Goal: Find specific page/section: Find specific page/section

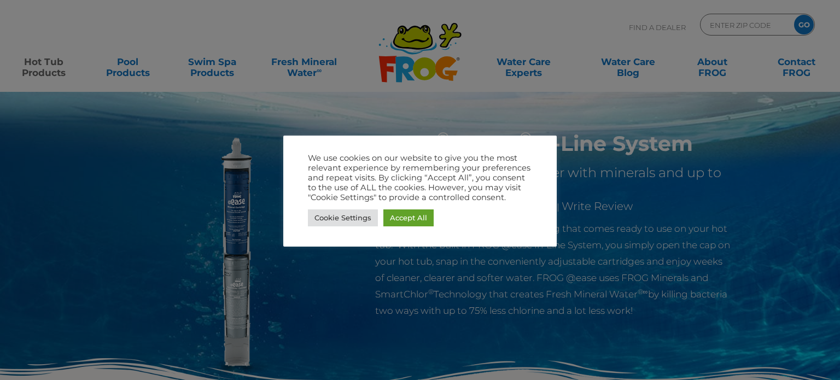
click at [418, 219] on link "Accept All" at bounding box center [409, 218] width 50 height 17
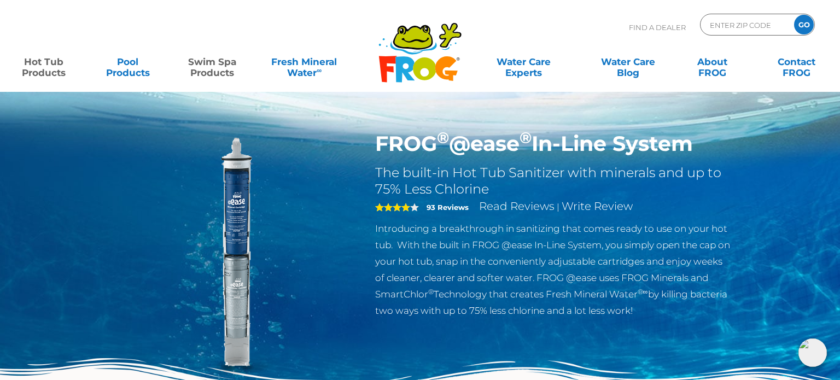
click at [206, 57] on link "Swim Spa Products" at bounding box center [212, 62] width 66 height 22
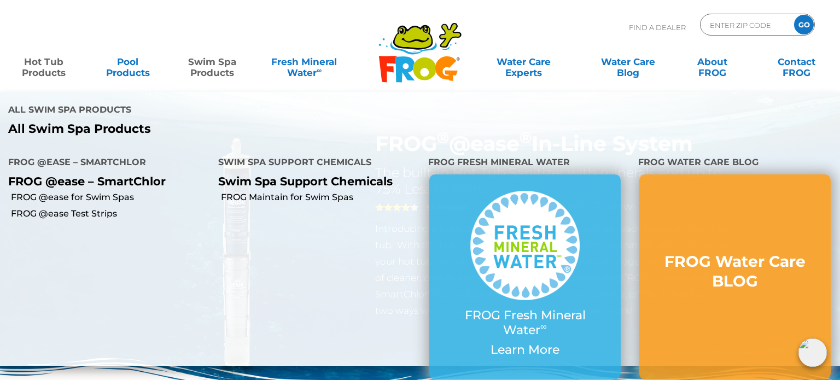
click at [49, 57] on link "Hot Tub Products" at bounding box center [44, 62] width 66 height 22
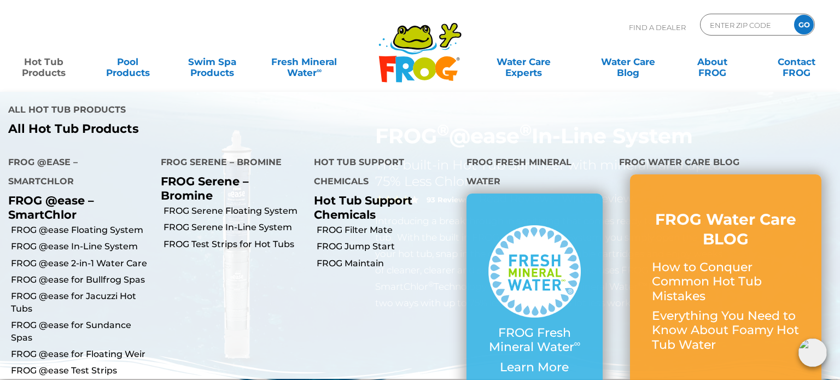
scroll to position [8, 0]
click at [110, 293] on link "FROG @ease for Jacuzzi Hot Tubs" at bounding box center [82, 303] width 142 height 25
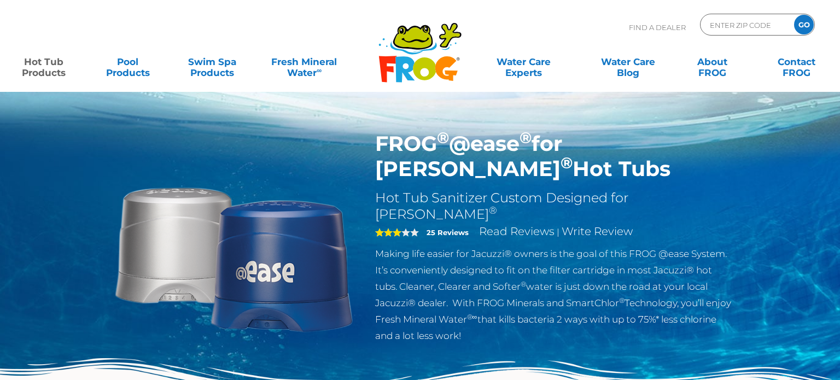
click at [47, 70] on link "Hot Tub Products" at bounding box center [44, 62] width 66 height 22
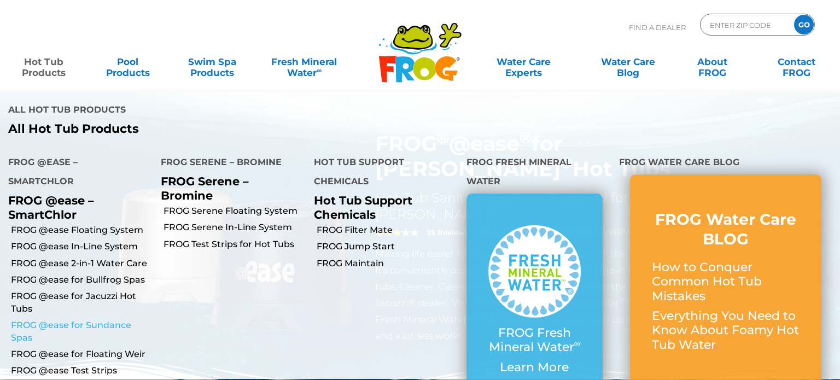
click at [99, 320] on link "FROG @ease for Sundance Spas" at bounding box center [82, 332] width 142 height 25
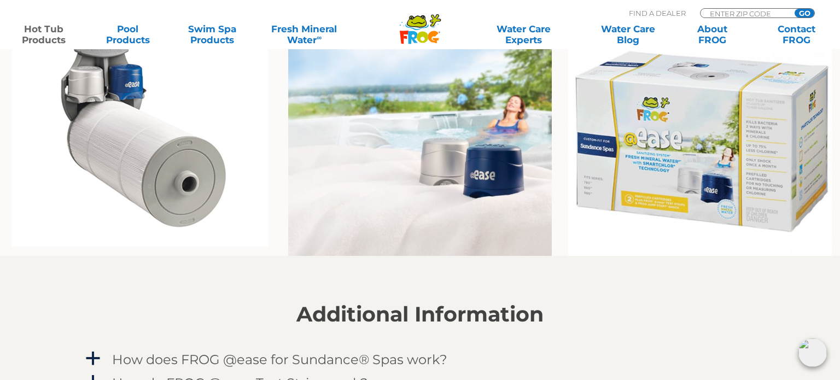
scroll to position [896, 0]
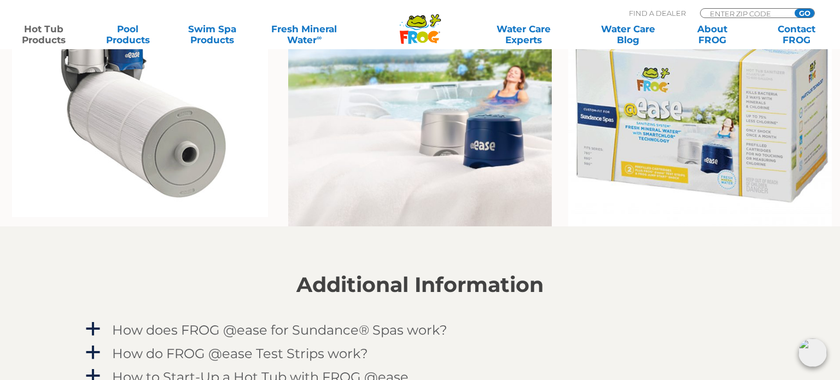
click at [676, 155] on img at bounding box center [701, 111] width 264 height 231
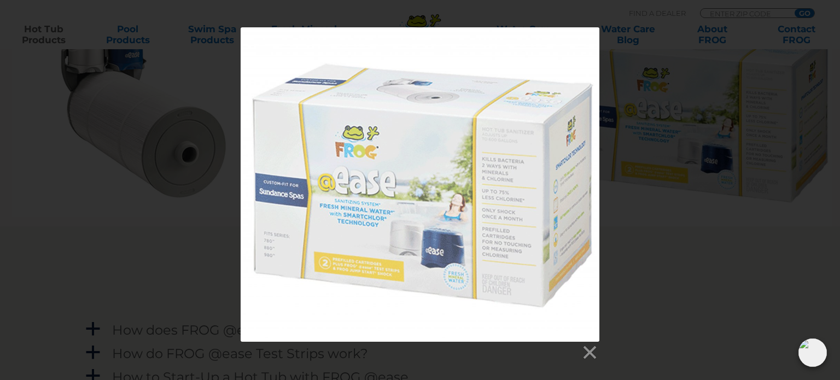
click at [677, 248] on div at bounding box center [420, 194] width 840 height 334
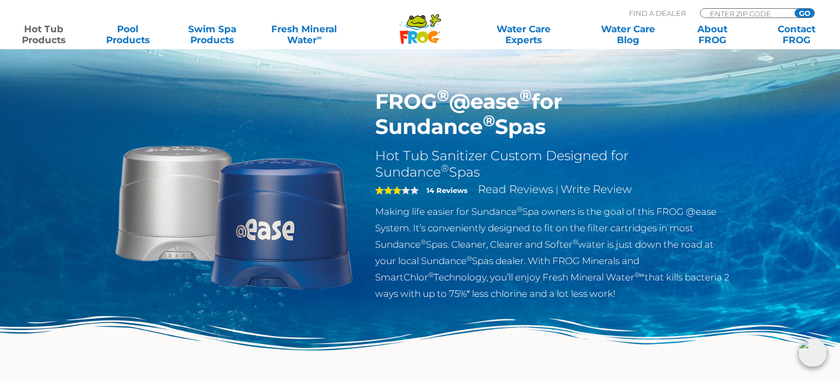
scroll to position [0, 0]
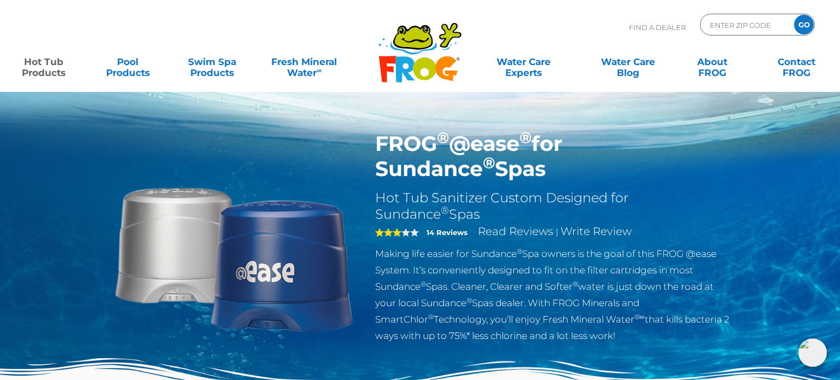
click at [738, 28] on input "ENTER ZIP CODE" at bounding box center [746, 25] width 74 height 16
type input "95691"
click at [810, 22] on input "GO" at bounding box center [805, 25] width 20 height 20
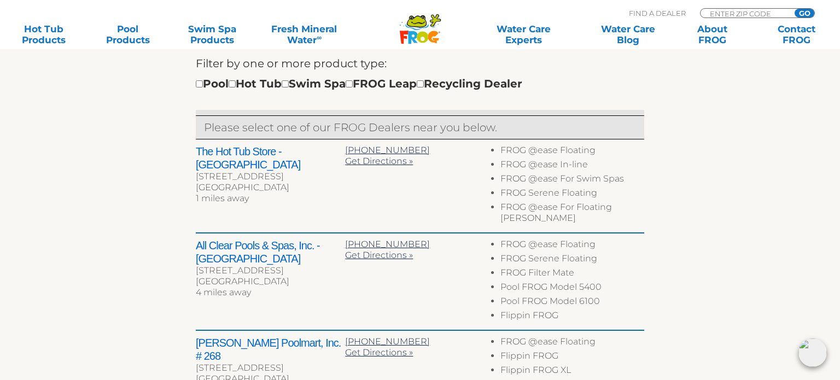
scroll to position [385, 0]
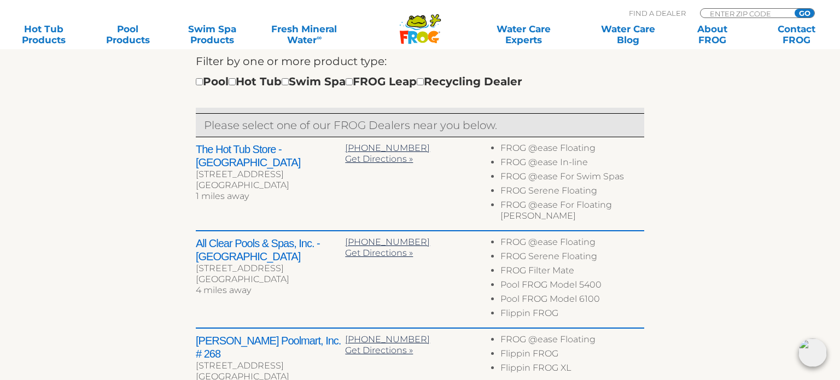
click at [235, 158] on h2 "The Hot Tub Store - West Sacramento" at bounding box center [270, 156] width 149 height 26
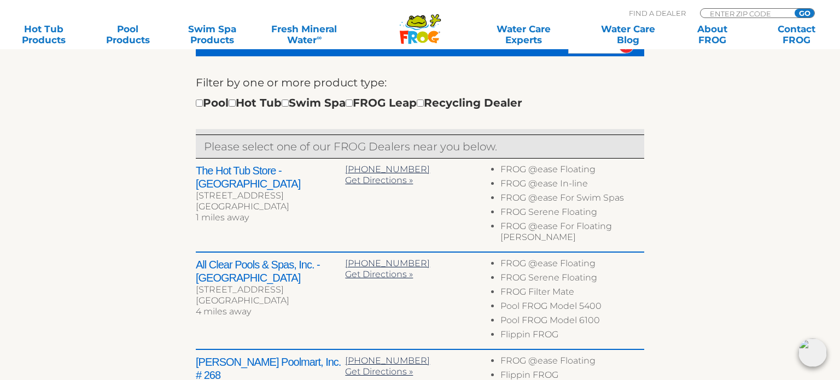
scroll to position [363, 0]
click at [255, 167] on h2 "The Hot Tub Store - West Sacramento" at bounding box center [270, 178] width 149 height 26
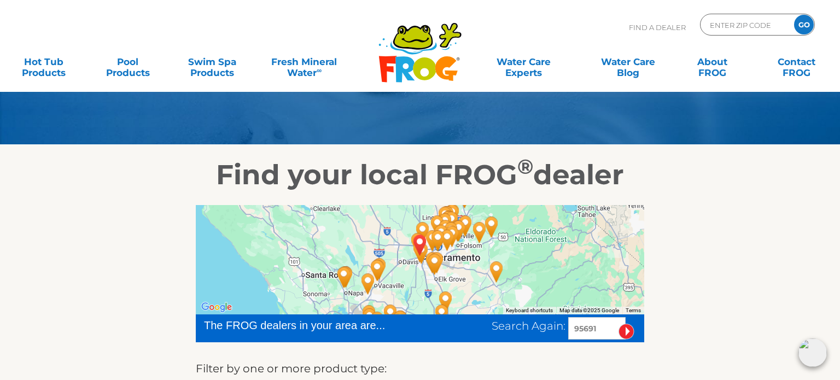
scroll to position [77, 0]
